Goal: Task Accomplishment & Management: Use online tool/utility

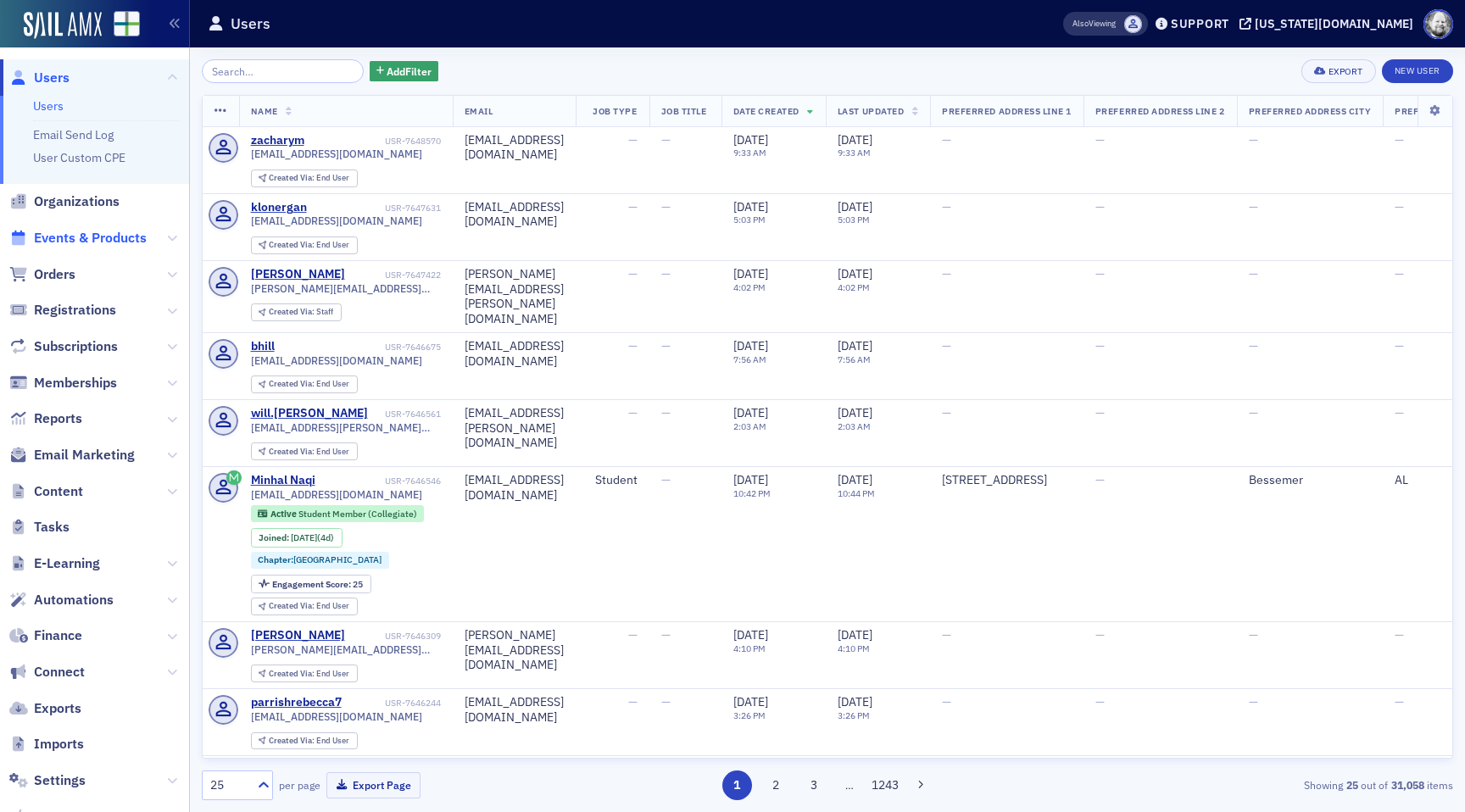
click at [78, 231] on span "Events & Products" at bounding box center [90, 238] width 113 height 19
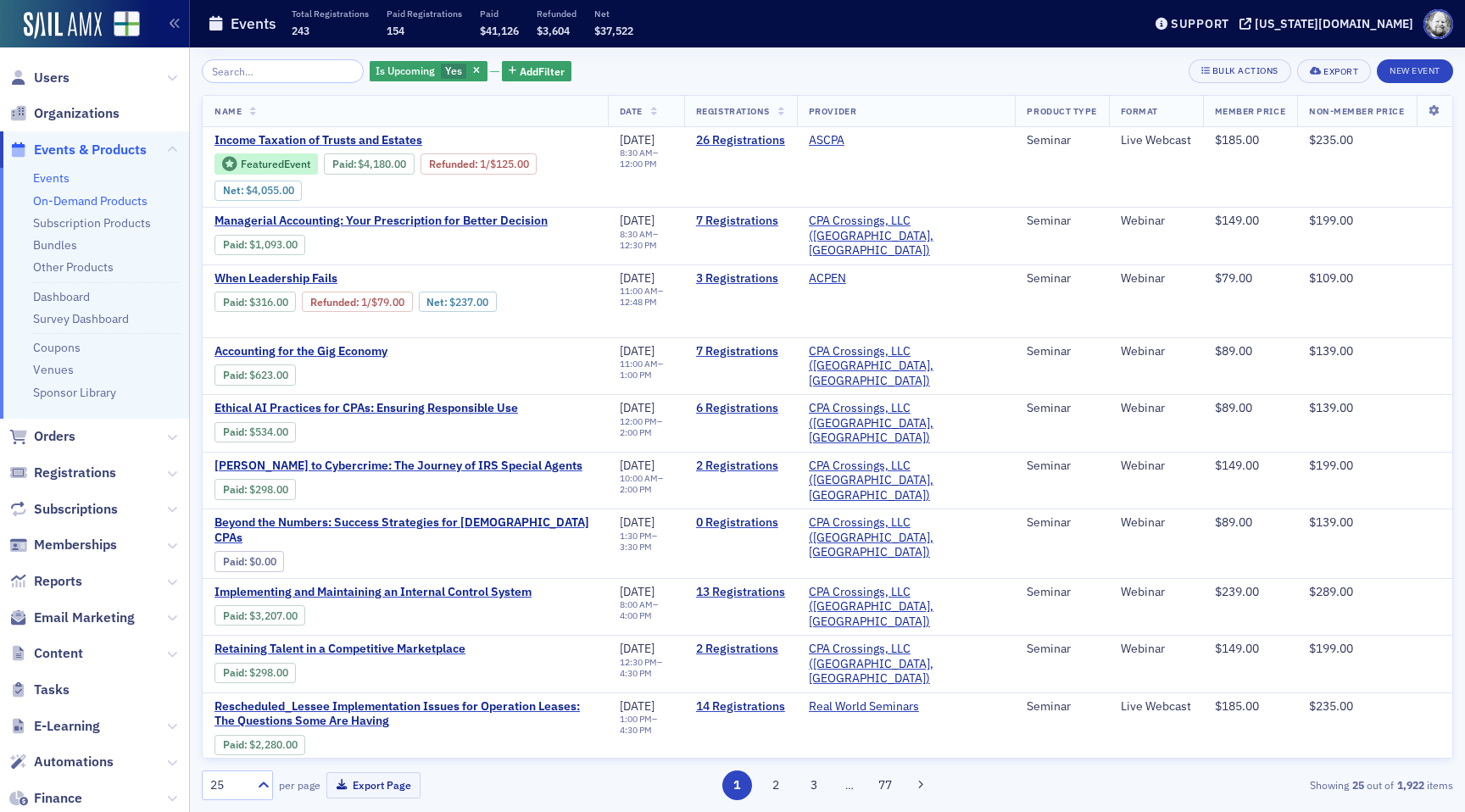
click at [95, 195] on link "On-Demand Products" at bounding box center [91, 201] width 114 height 16
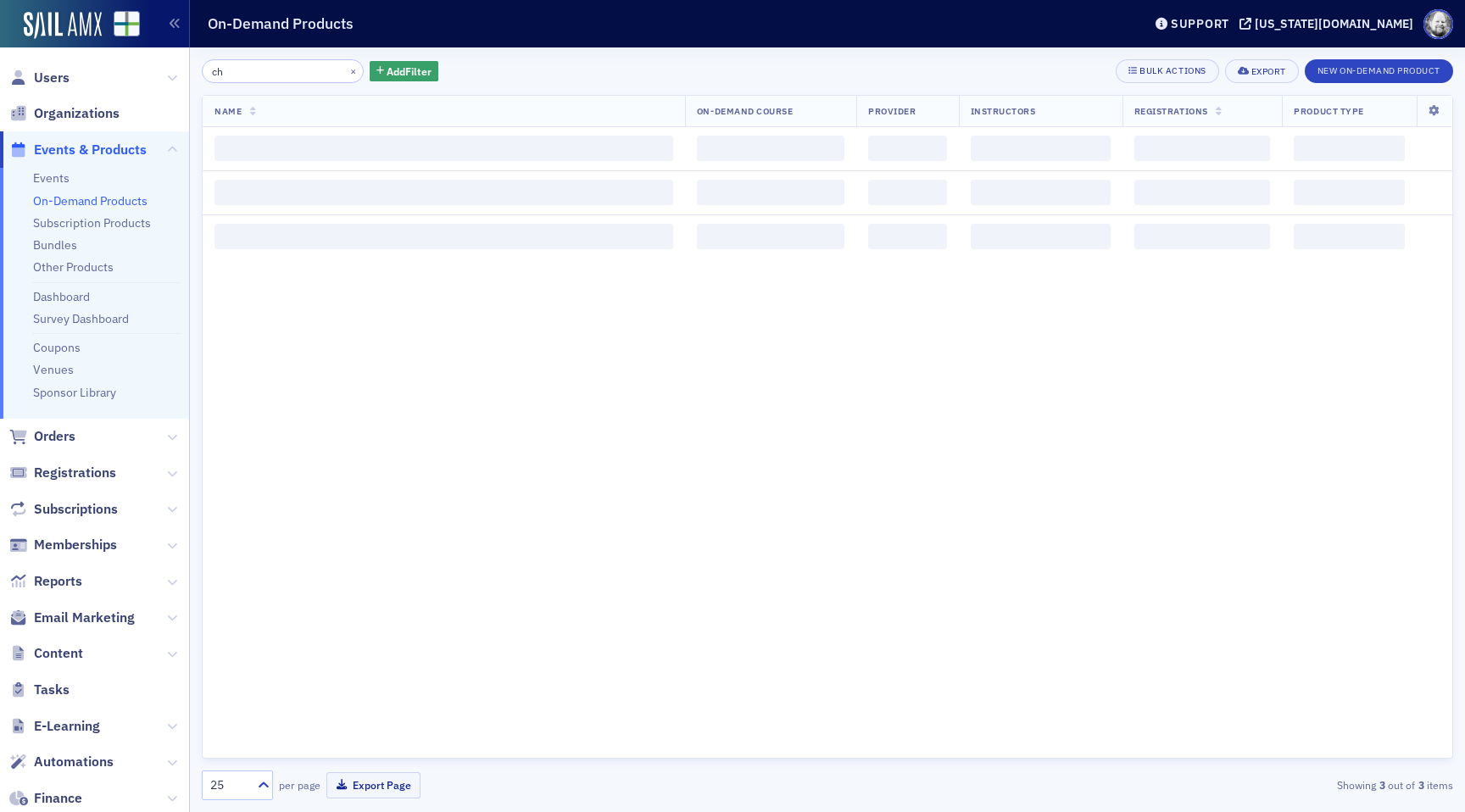
type input "c"
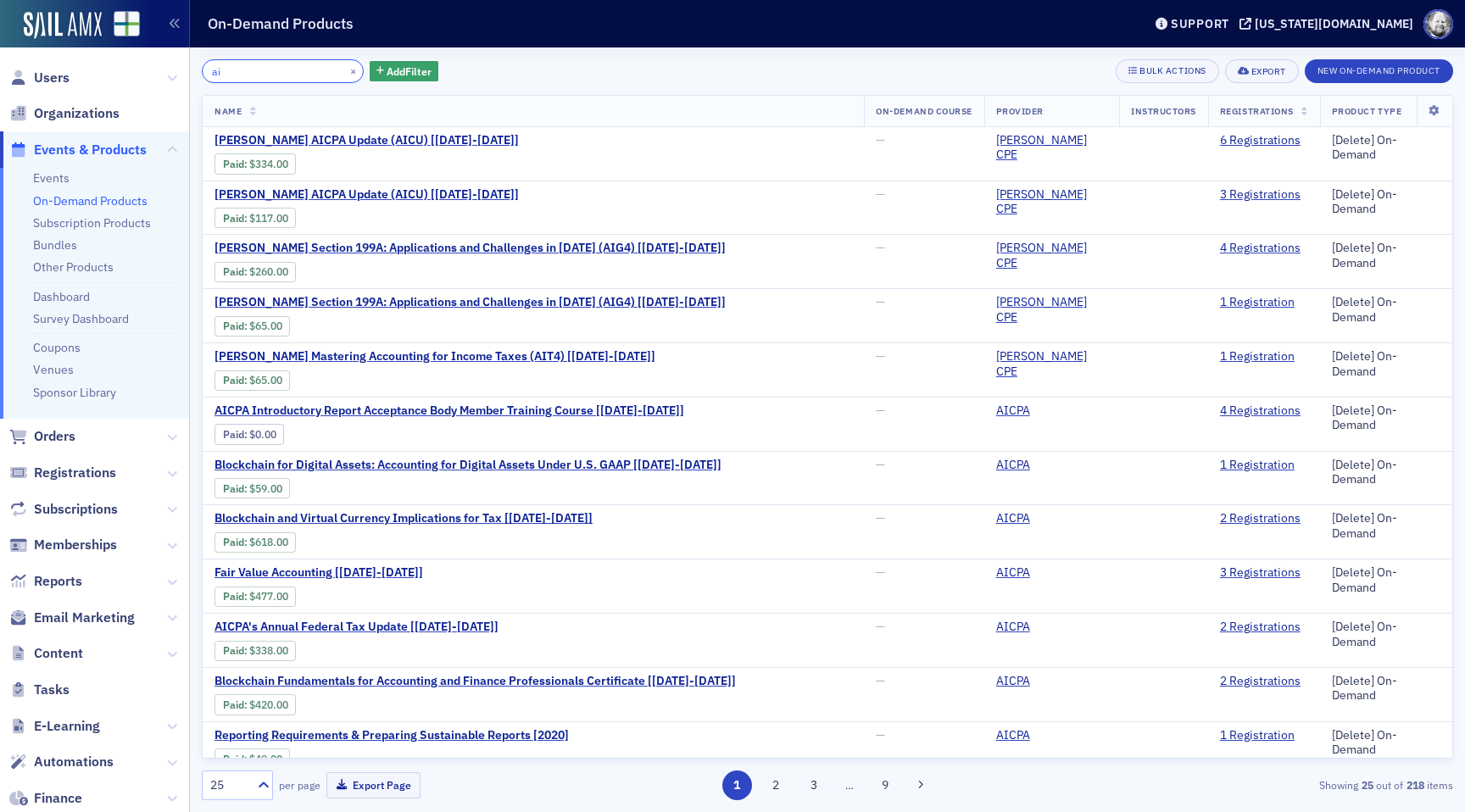
type input "a"
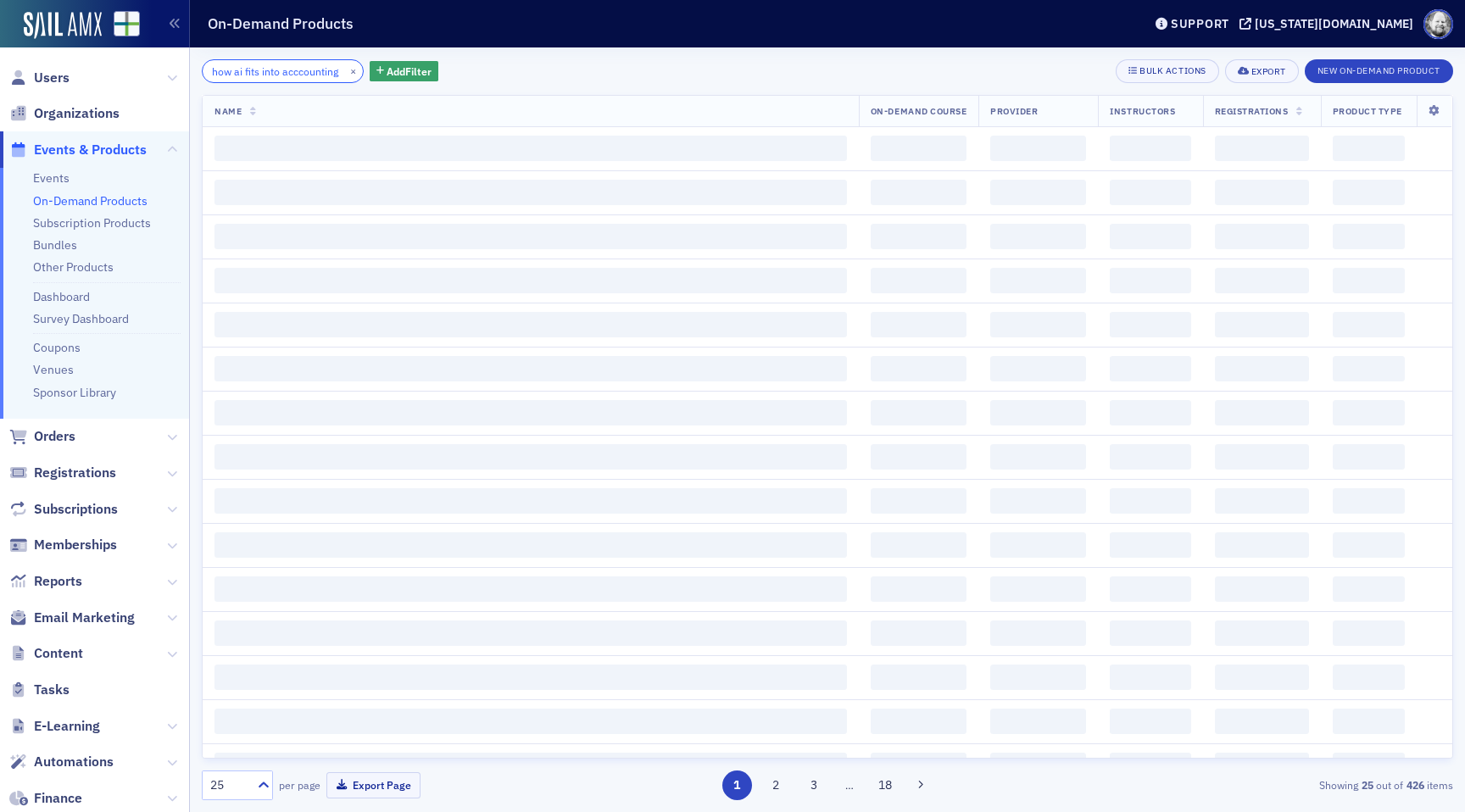
scroll to position [0, 16]
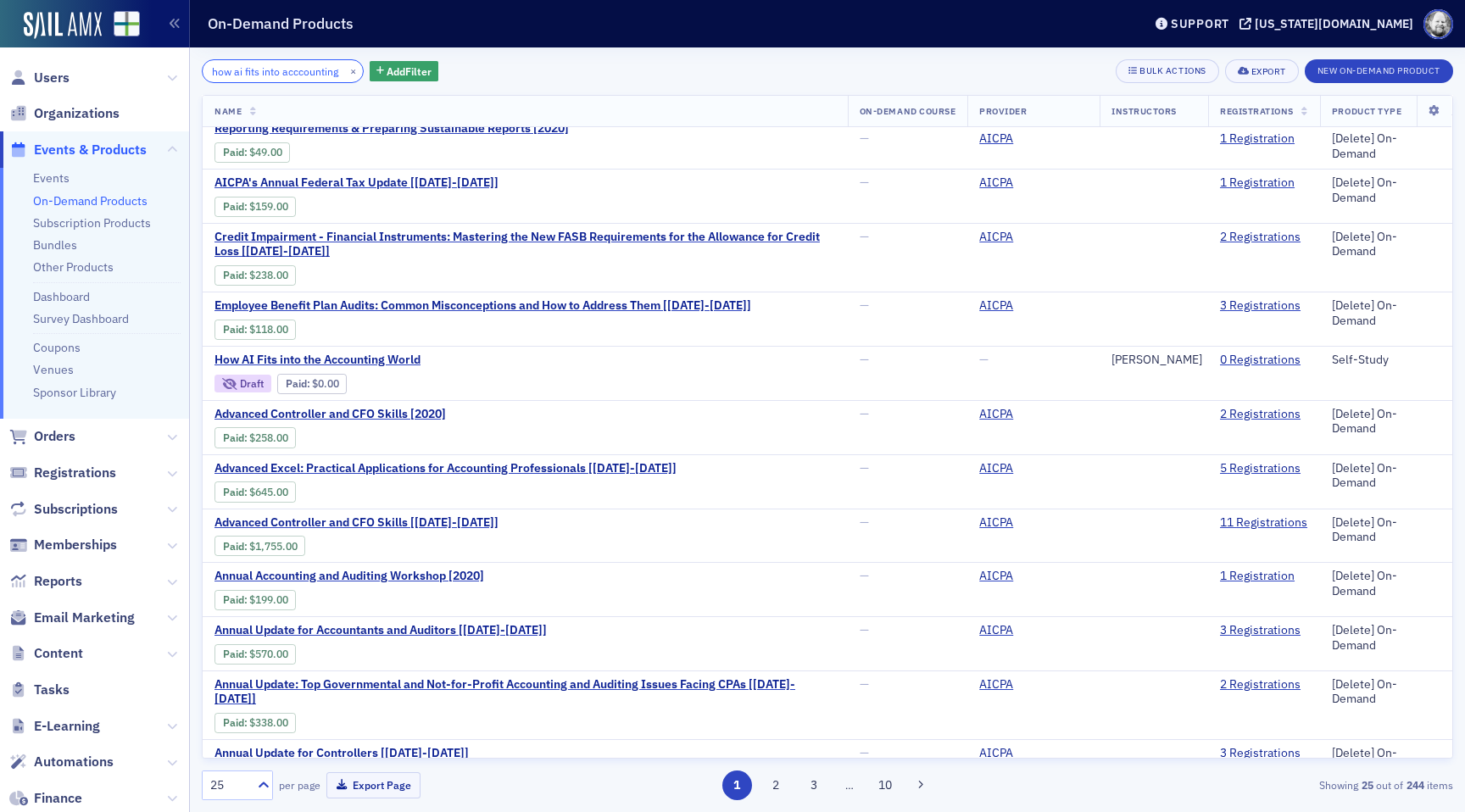
scroll to position [735, 0]
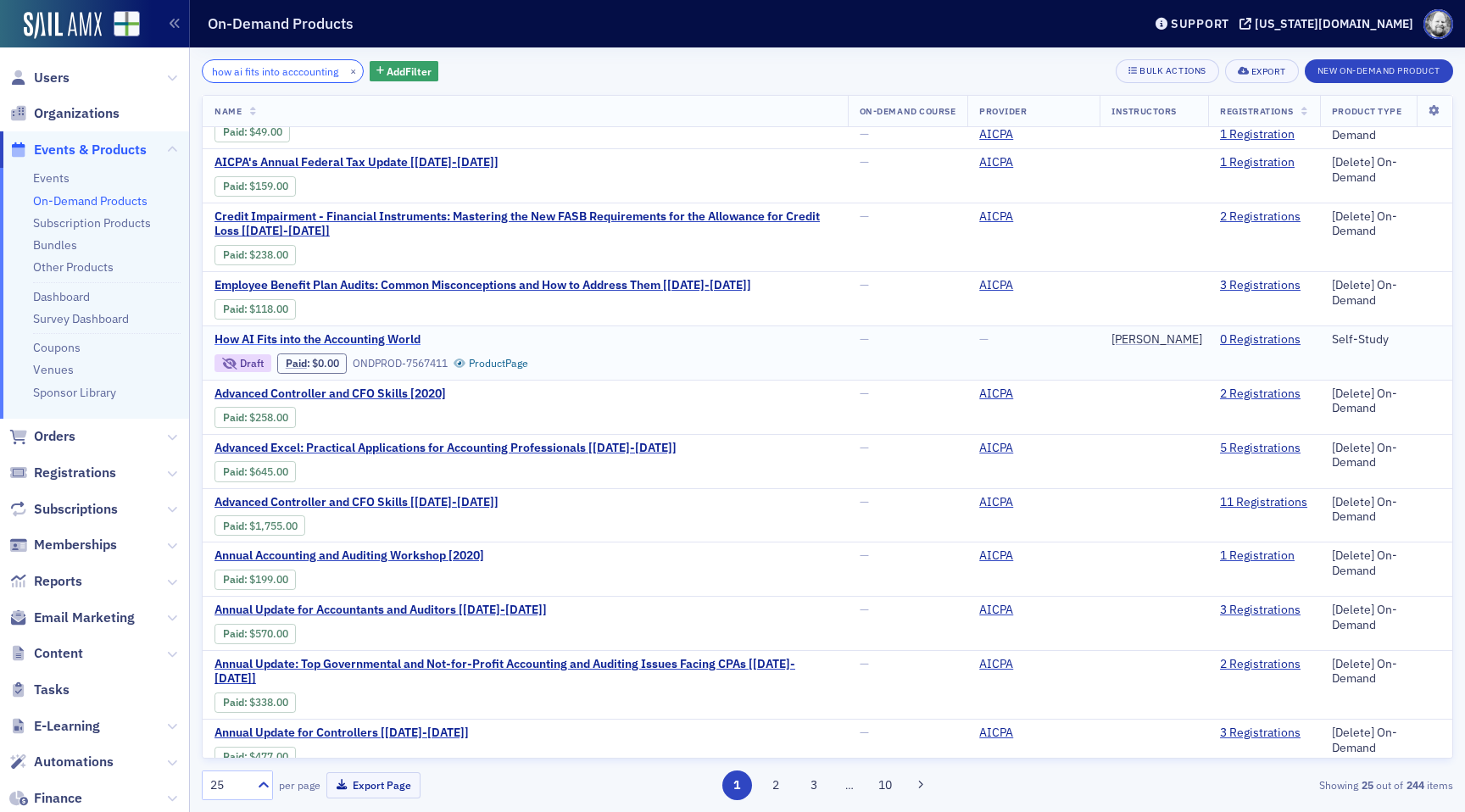
type input "how ai fits into acccounting"
click at [350, 339] on span "How AI Fits into the Accounting World" at bounding box center [356, 341] width 285 height 16
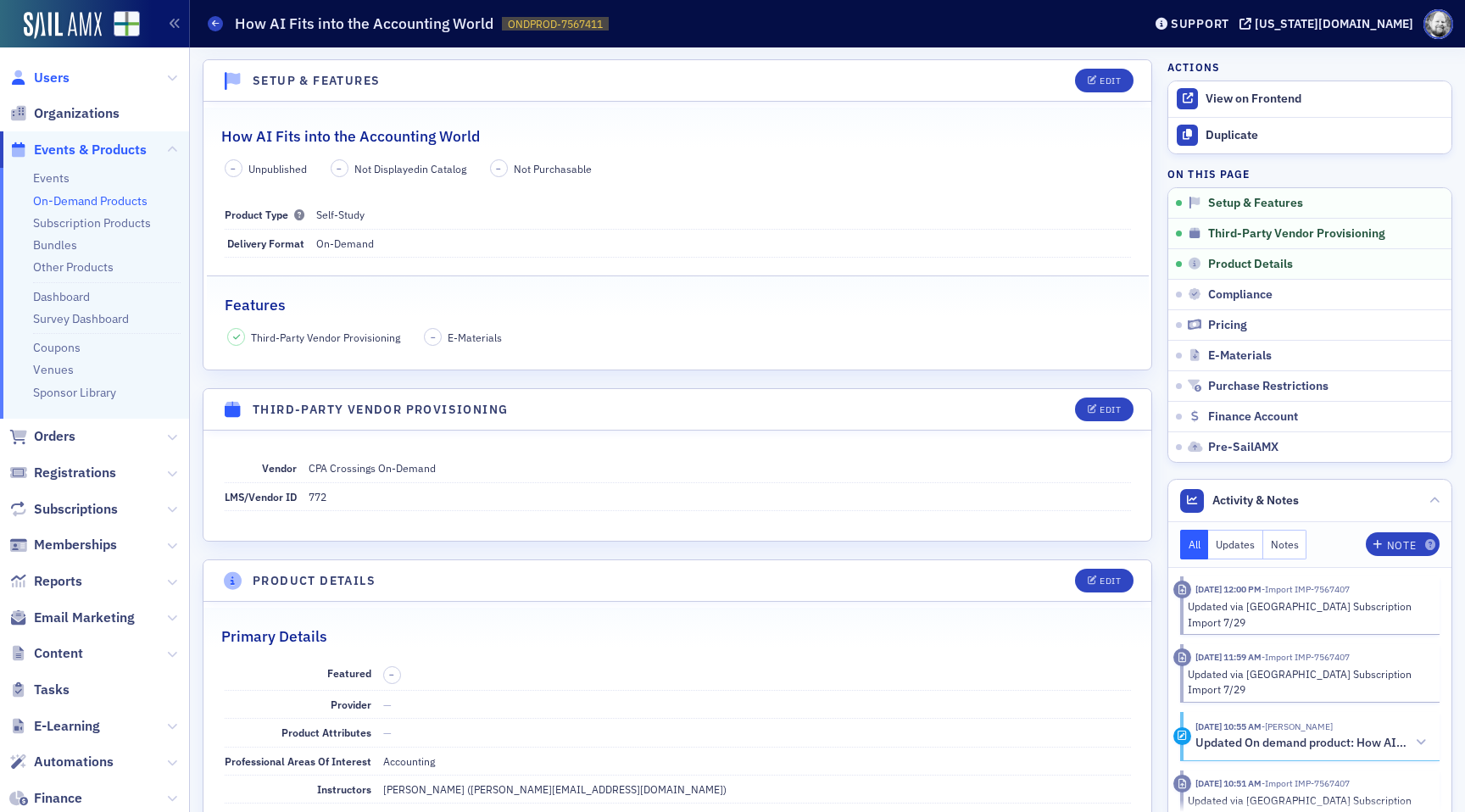
click at [64, 83] on span "Users" at bounding box center [51, 78] width 35 height 19
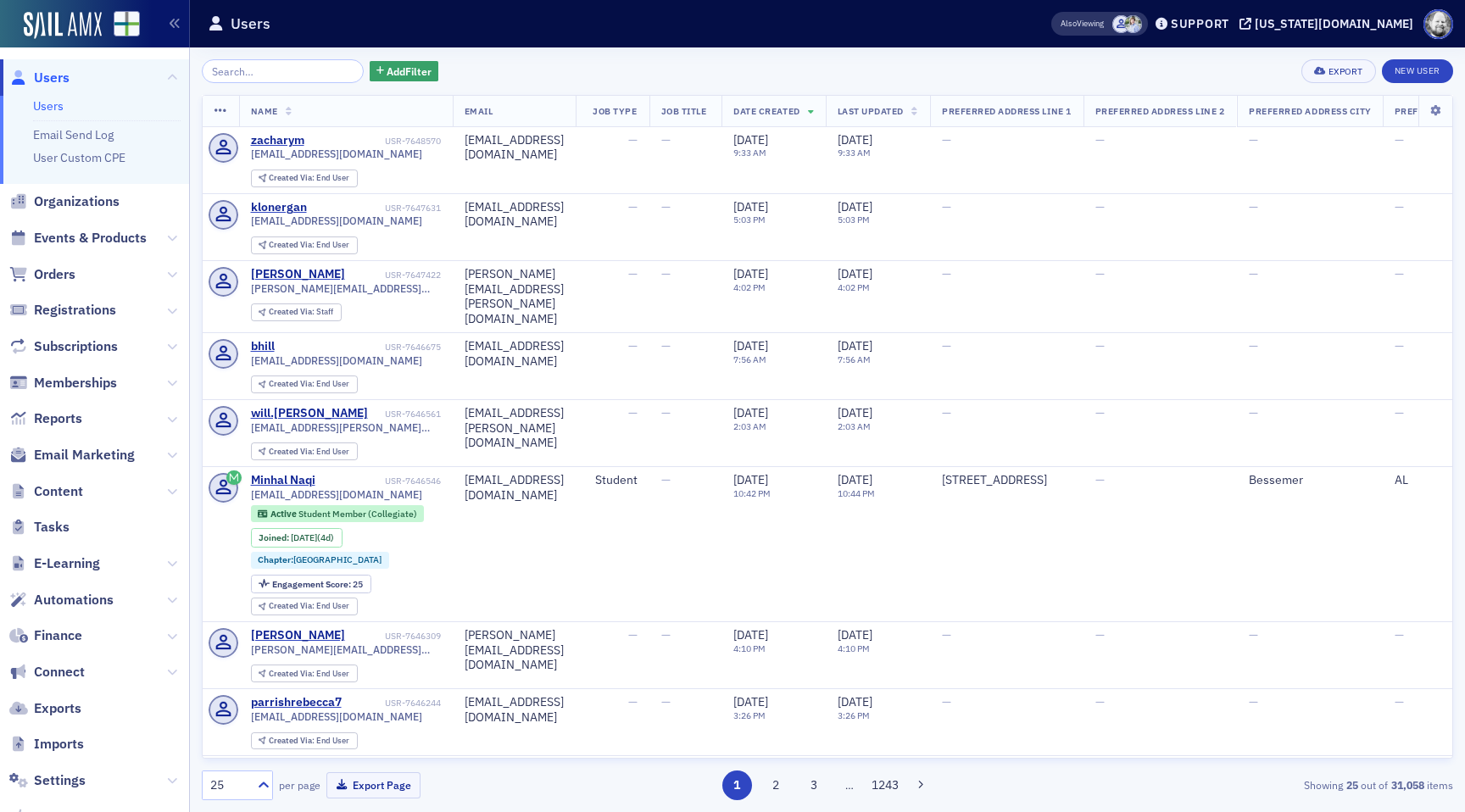
click at [290, 78] on input "search" at bounding box center [283, 71] width 162 height 24
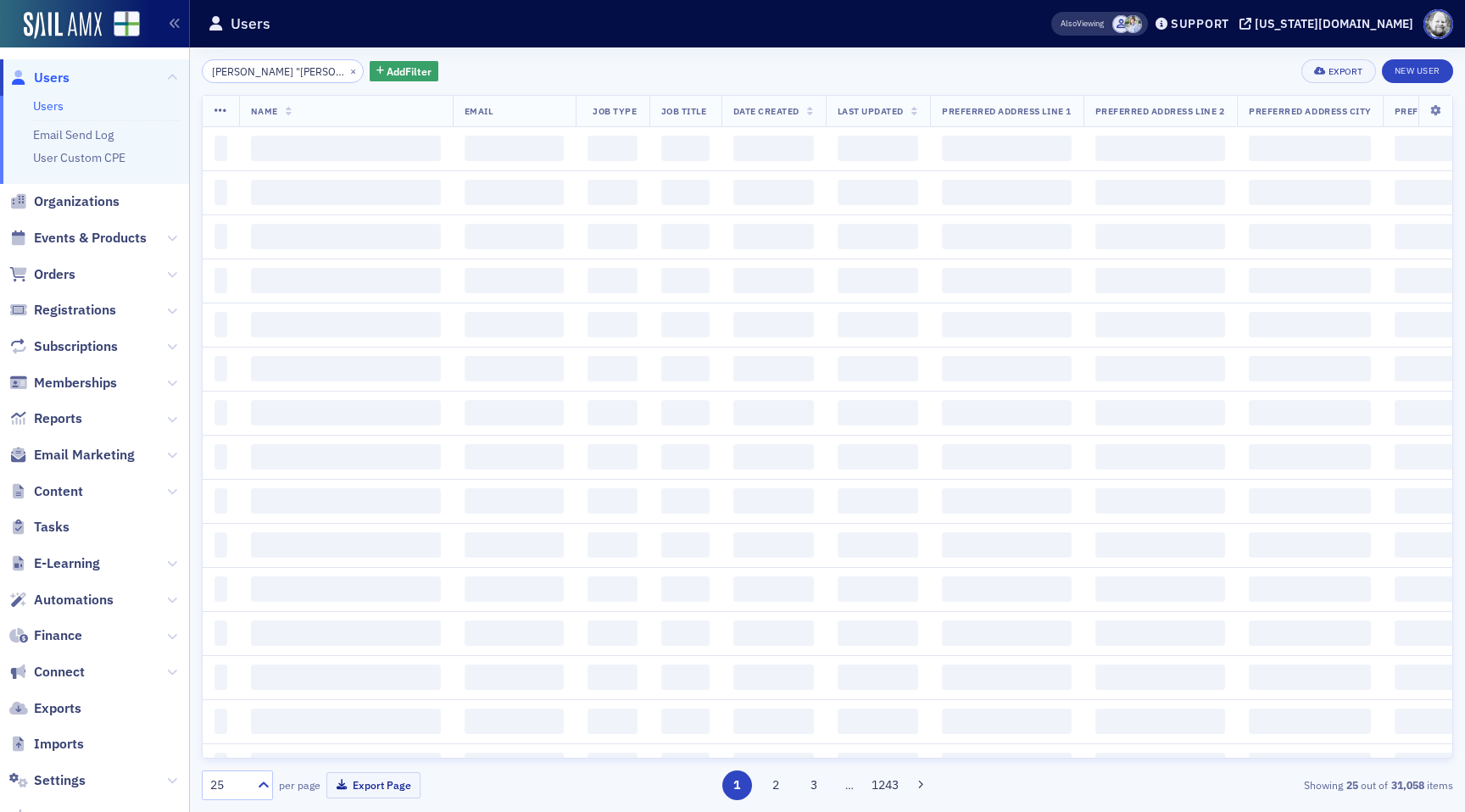
scroll to position [0, 9]
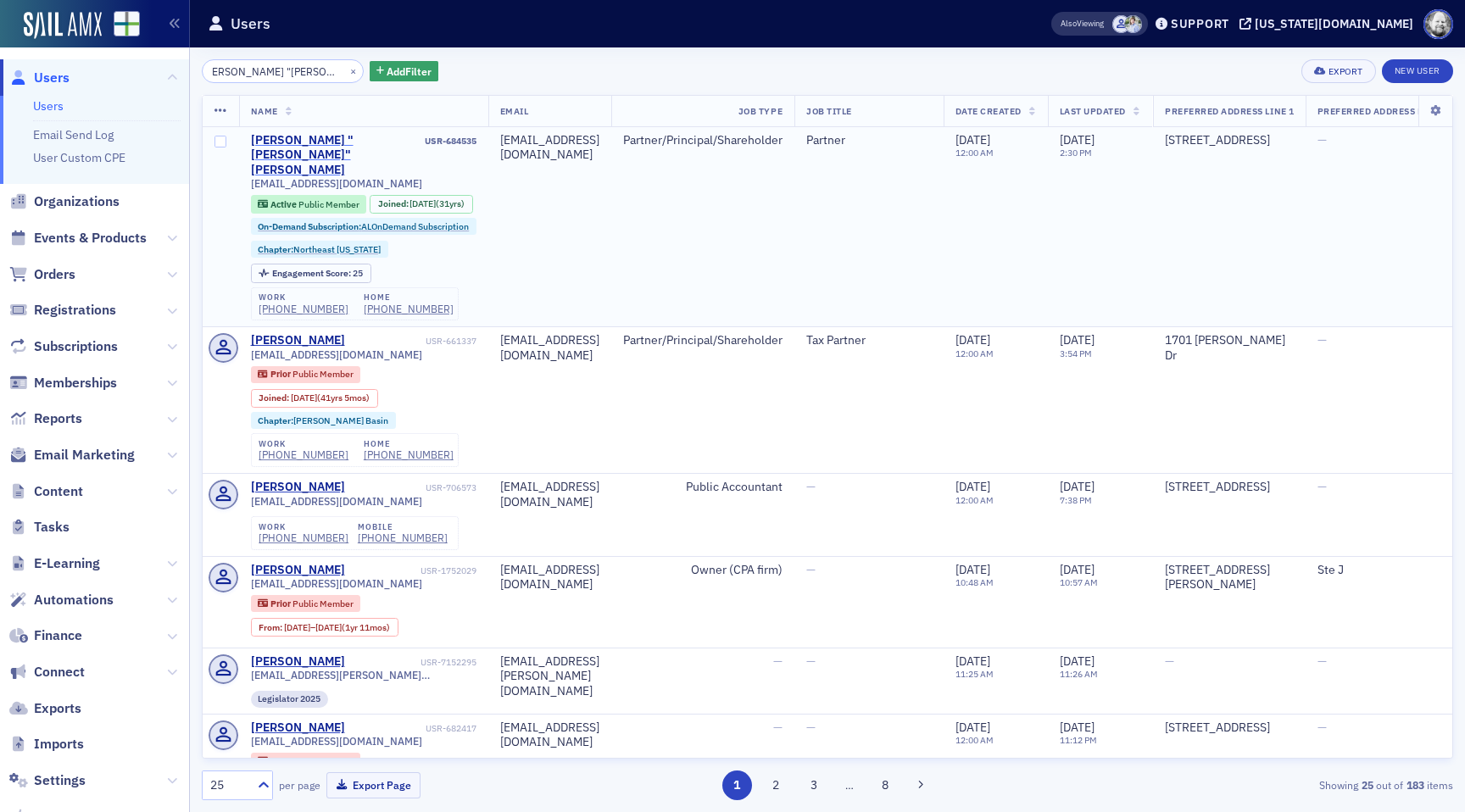
type input "Christopher "Todd" Shirey"
click at [314, 138] on div "[PERSON_NAME] "[PERSON_NAME]" [PERSON_NAME]" at bounding box center [337, 156] width 171 height 45
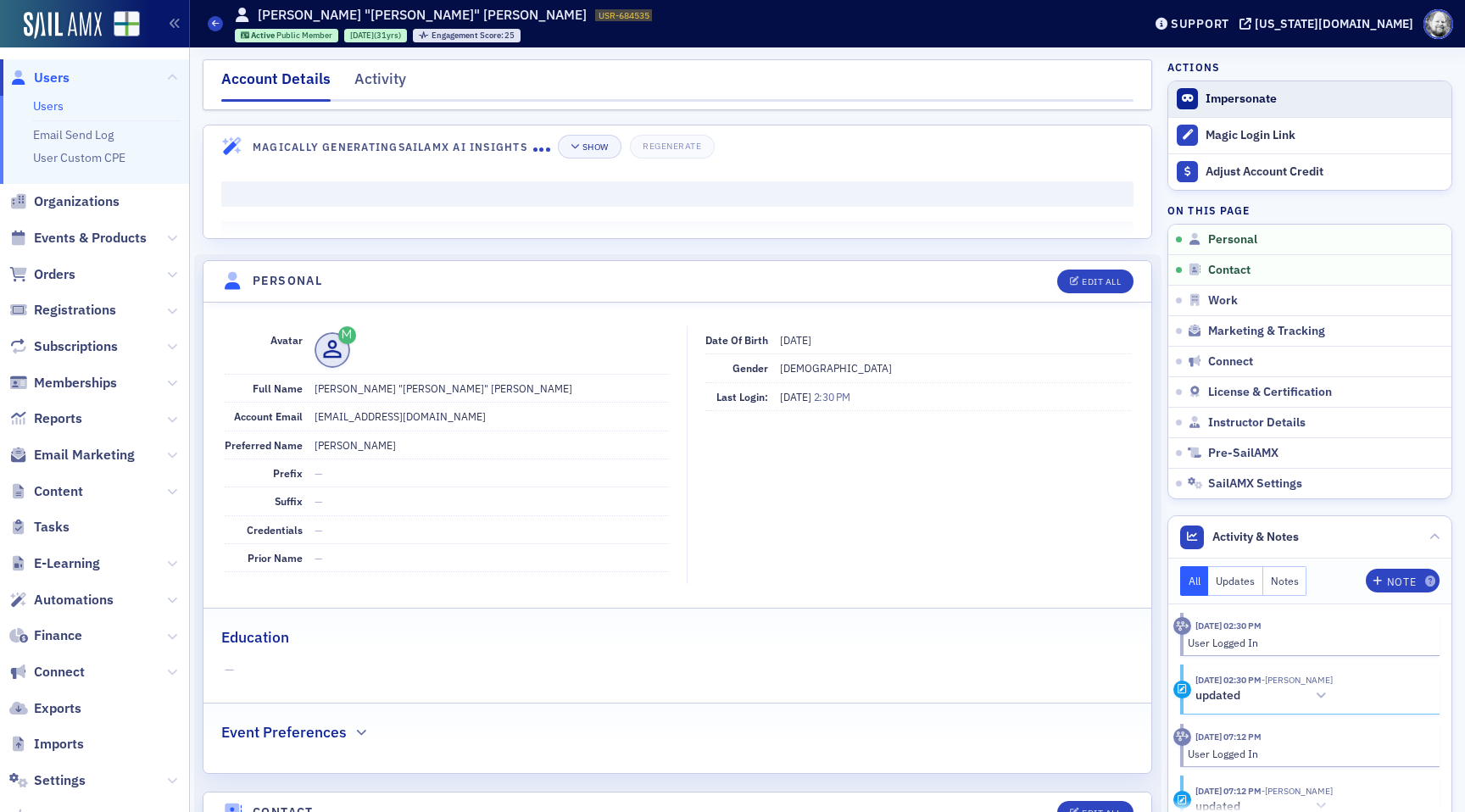
click at [1234, 94] on button "Impersonate" at bounding box center [1242, 99] width 71 height 16
click at [1239, 94] on button "Impersonate" at bounding box center [1242, 99] width 71 height 16
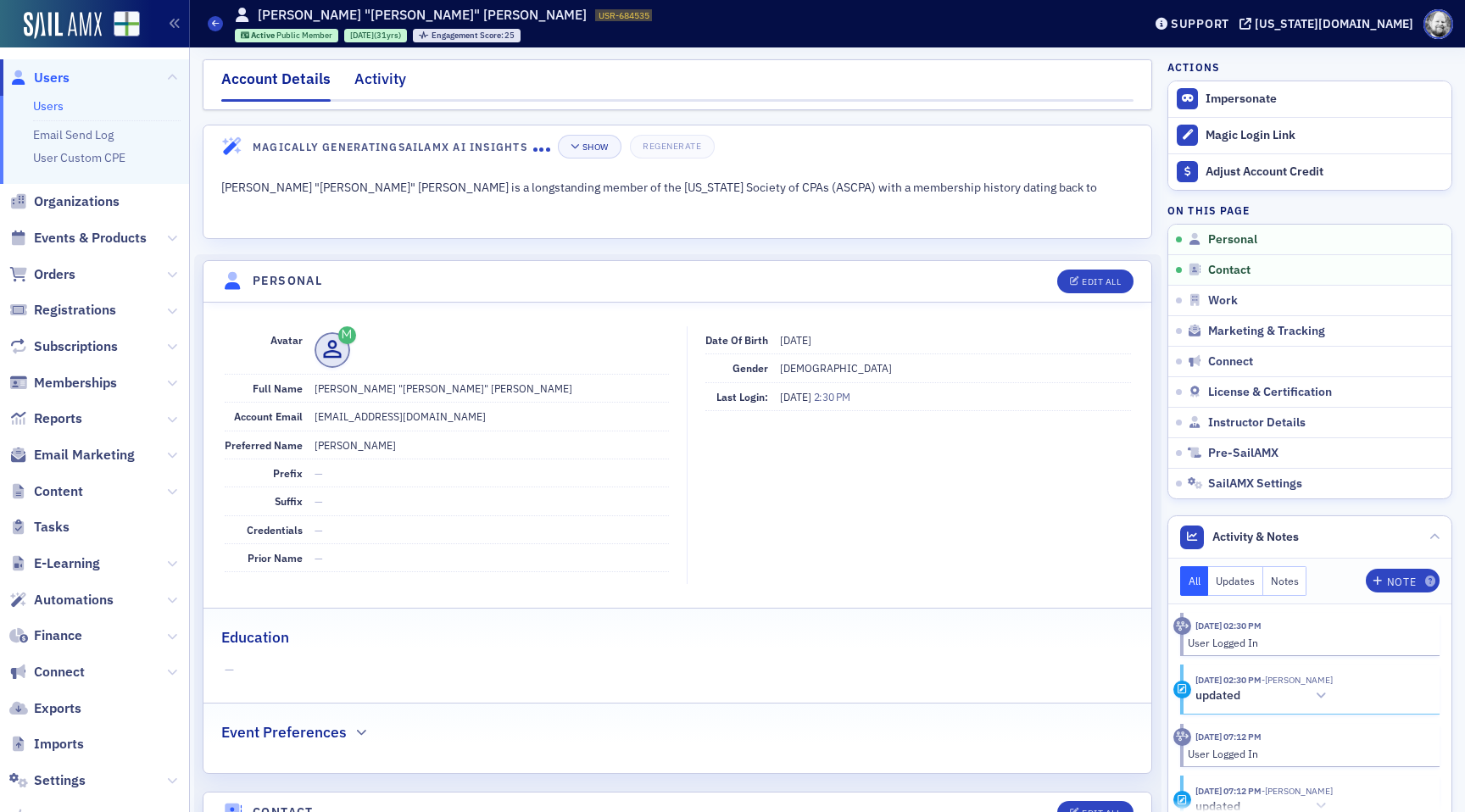
click at [394, 75] on div "Activity" at bounding box center [380, 84] width 52 height 31
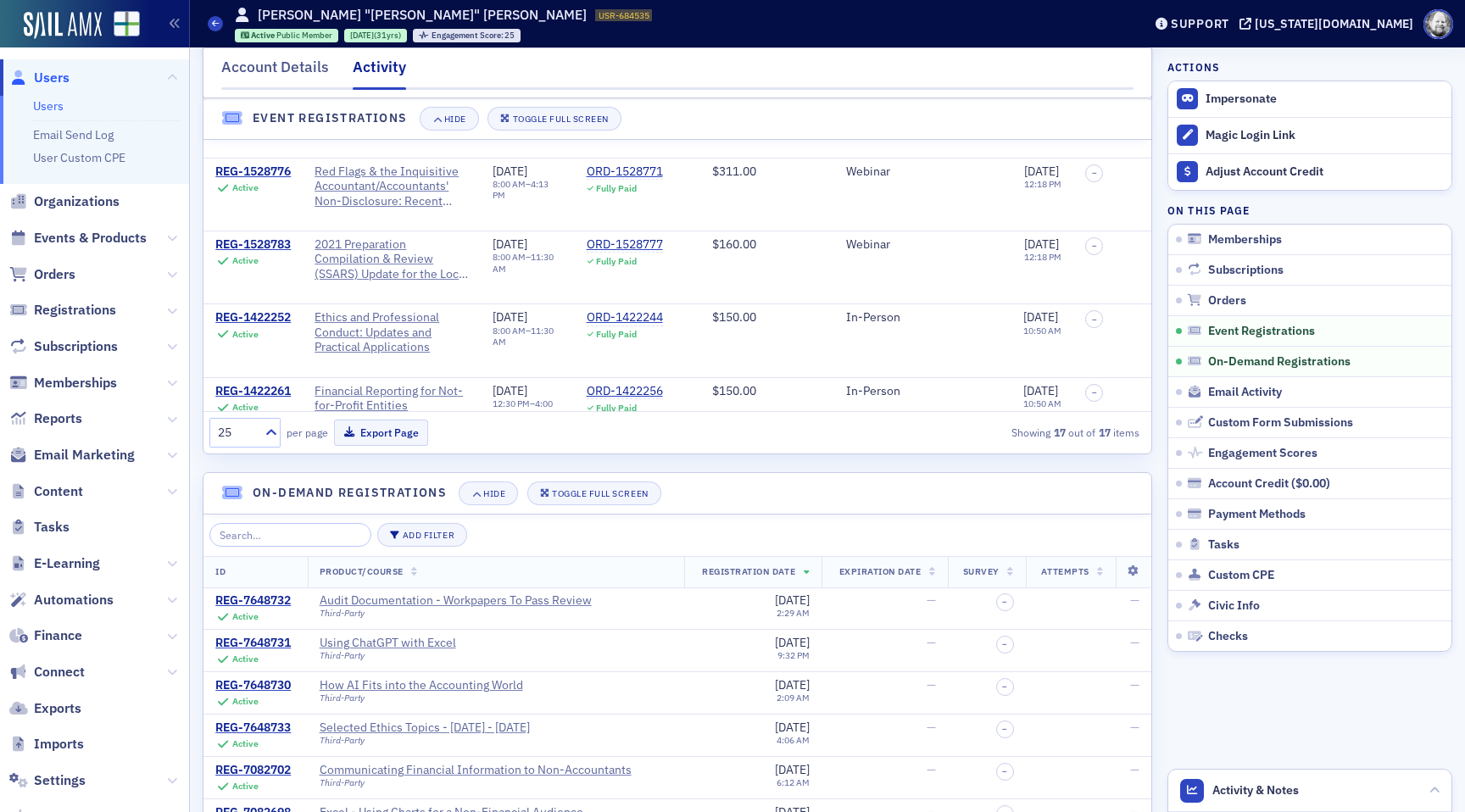
scroll to position [1650, 0]
